Goal: Information Seeking & Learning: Understand process/instructions

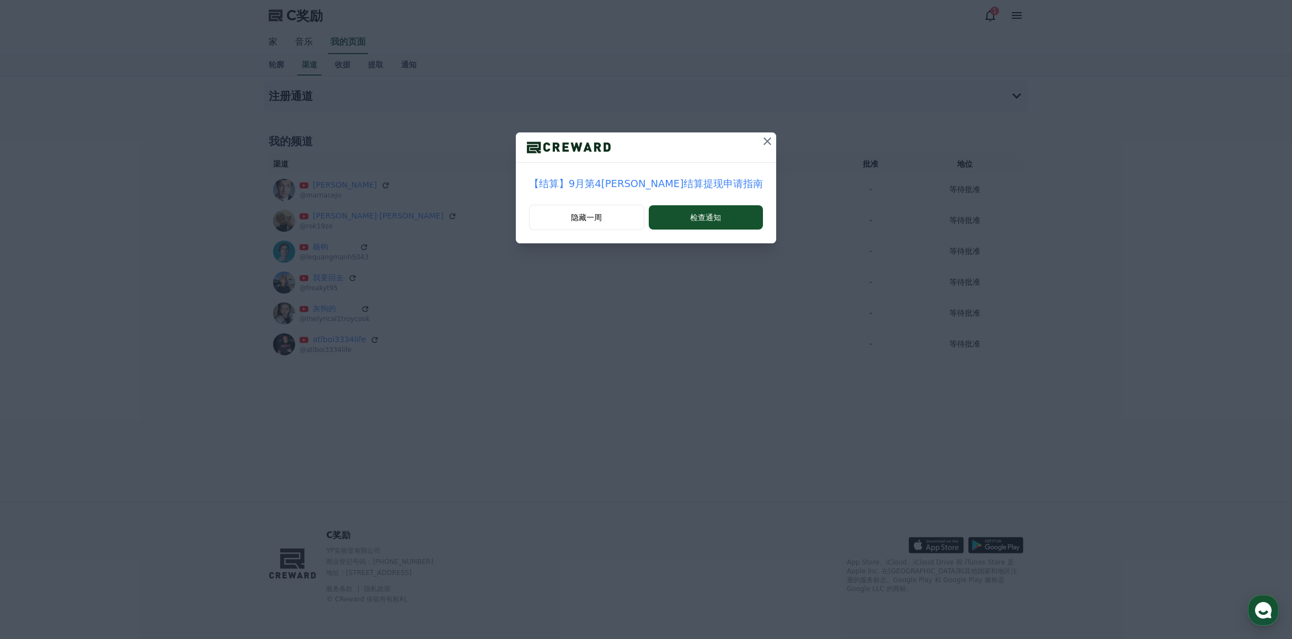
click at [764, 141] on icon at bounding box center [768, 141] width 8 height 8
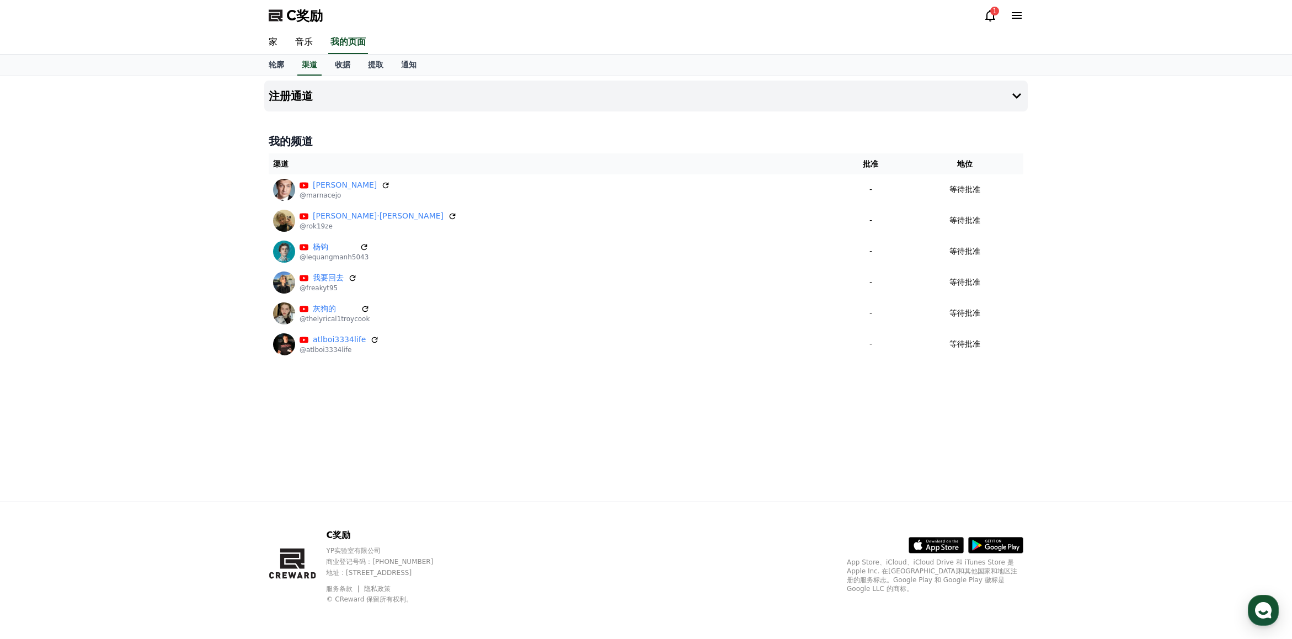
click at [990, 14] on icon at bounding box center [990, 15] width 13 height 13
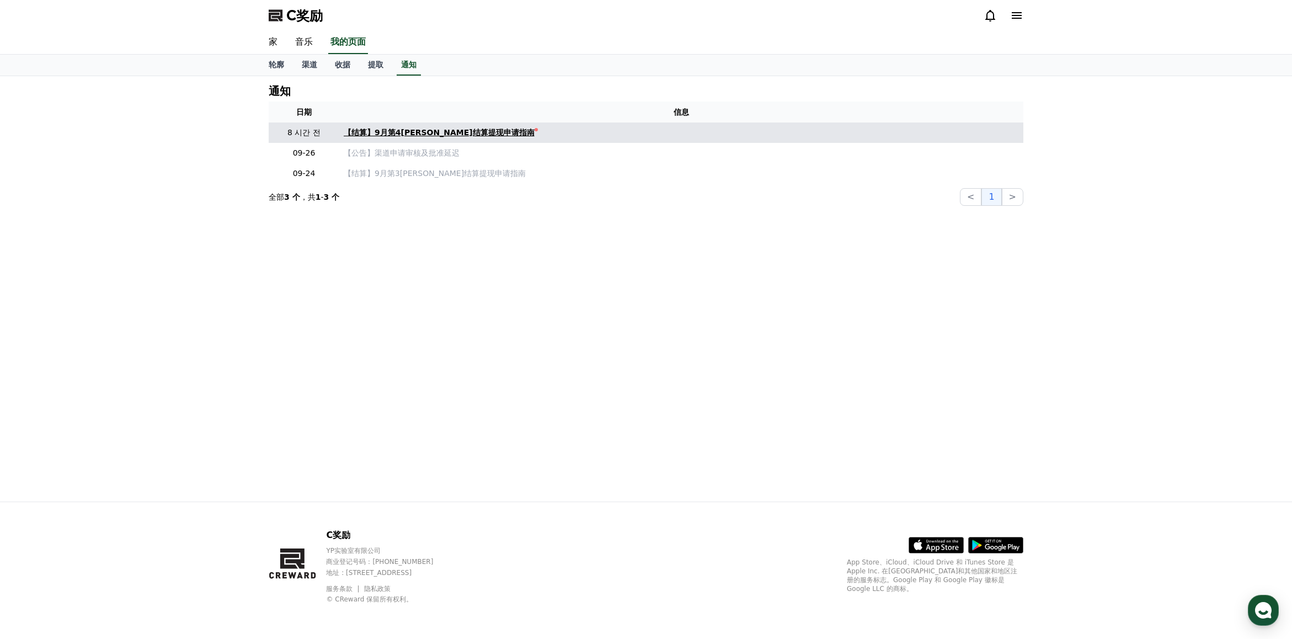
click at [468, 128] on div "【结算】9月第4[PERSON_NAME]结算提现申请指南" at bounding box center [439, 133] width 191 height 12
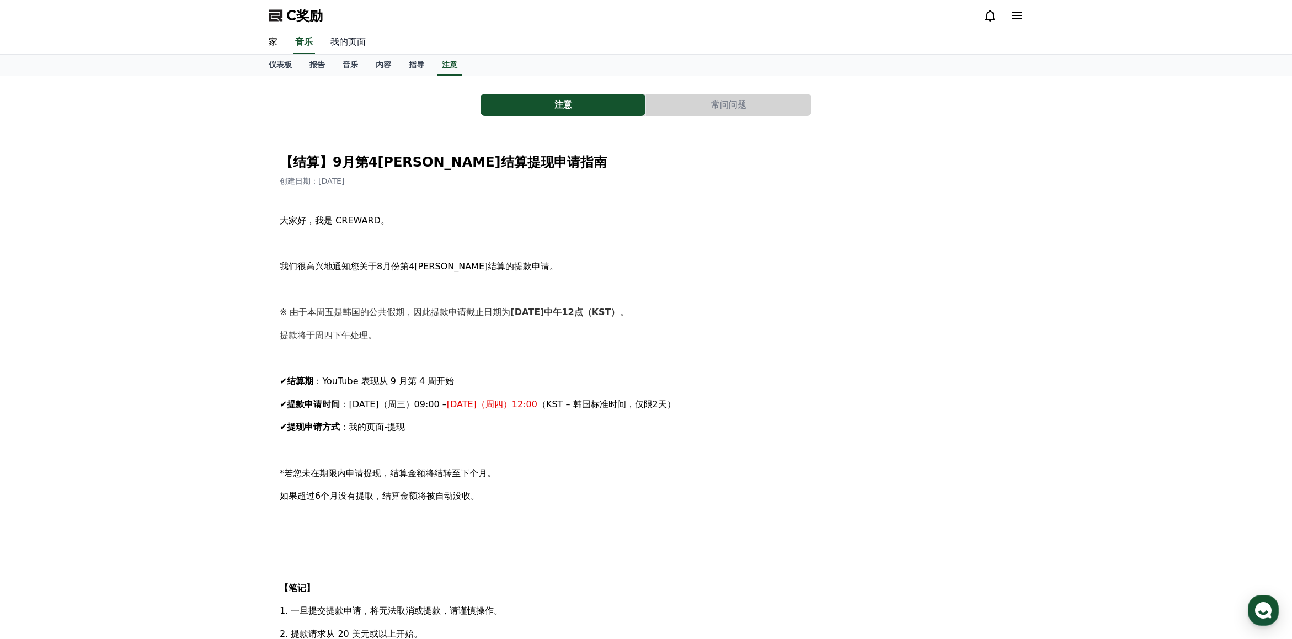
click at [334, 42] on font "我的页面" at bounding box center [347, 41] width 35 height 10
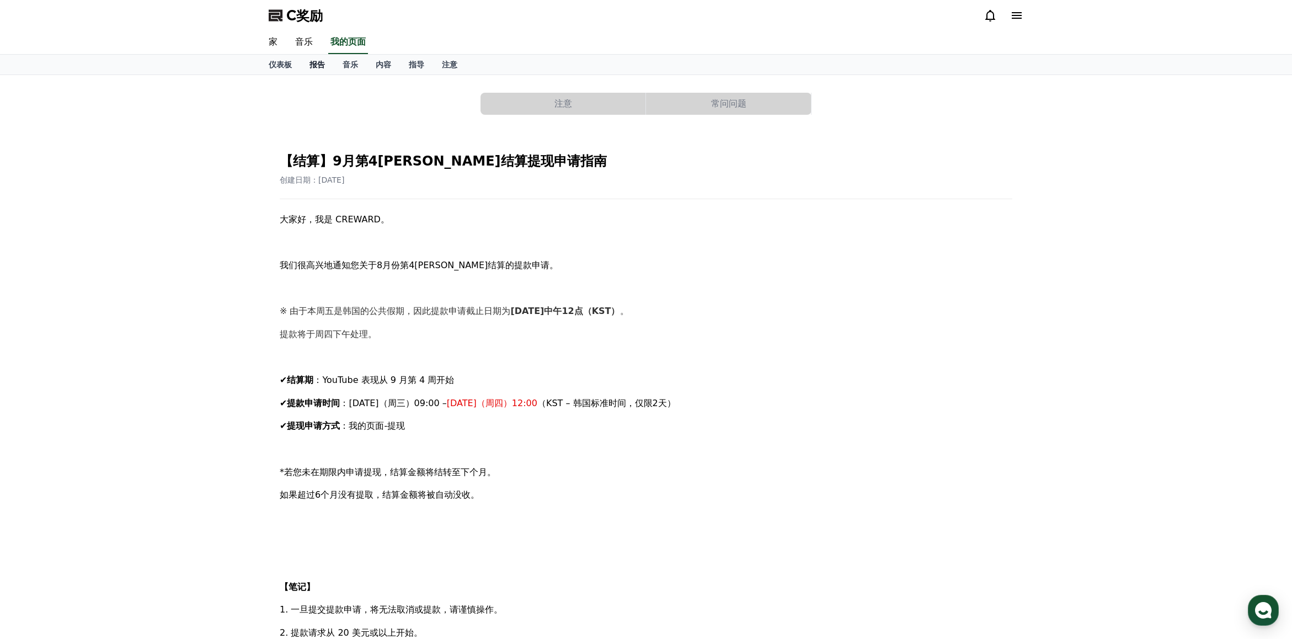
select select "**********"
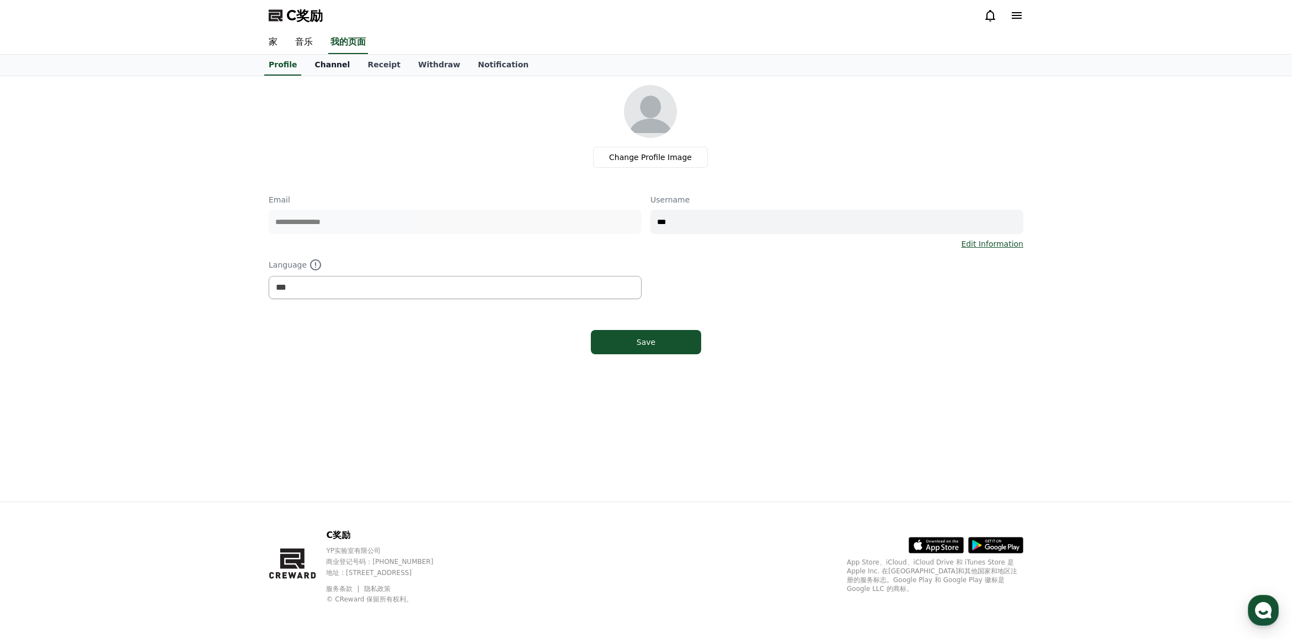
click at [323, 67] on link "Channel" at bounding box center [332, 65] width 53 height 21
